Goal: Task Accomplishment & Management: Manage account settings

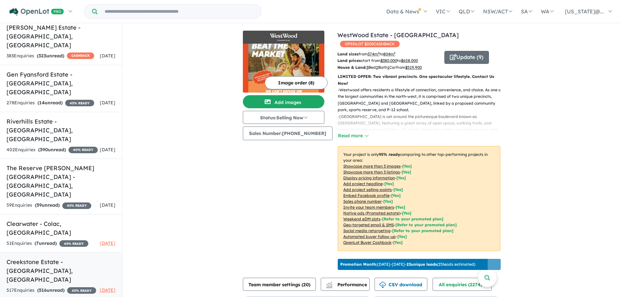
scroll to position [261, 0]
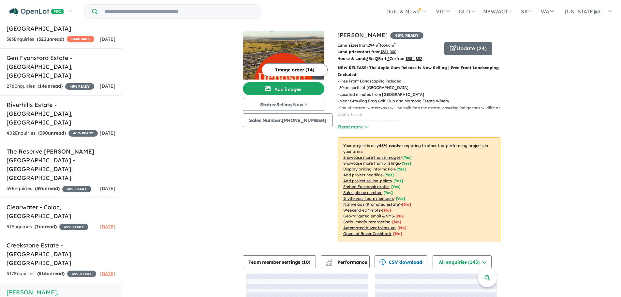
click at [382, 165] on u "Showcase more than 3 listings" at bounding box center [371, 163] width 57 height 5
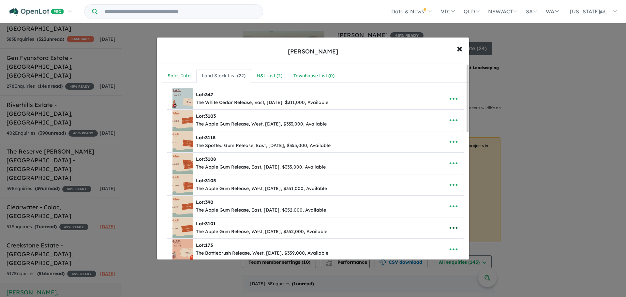
click at [452, 227] on icon "button" at bounding box center [453, 228] width 10 height 10
click at [432, 198] on link "Remove" at bounding box center [439, 197] width 48 height 15
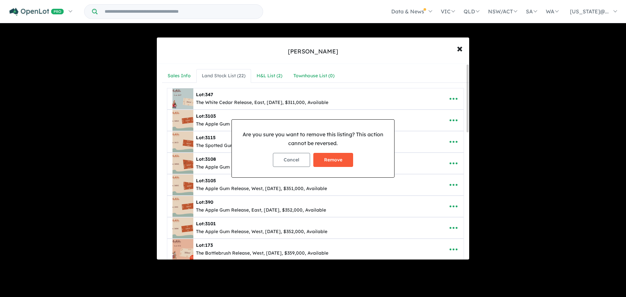
click at [339, 159] on button "Remove" at bounding box center [333, 160] width 40 height 14
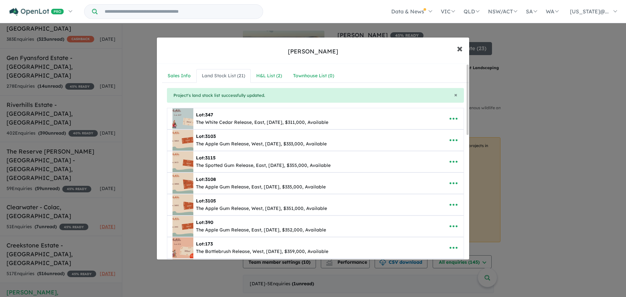
click at [460, 46] on span "×" at bounding box center [460, 48] width 6 height 14
